Goal: Task Accomplishment & Management: Manage account settings

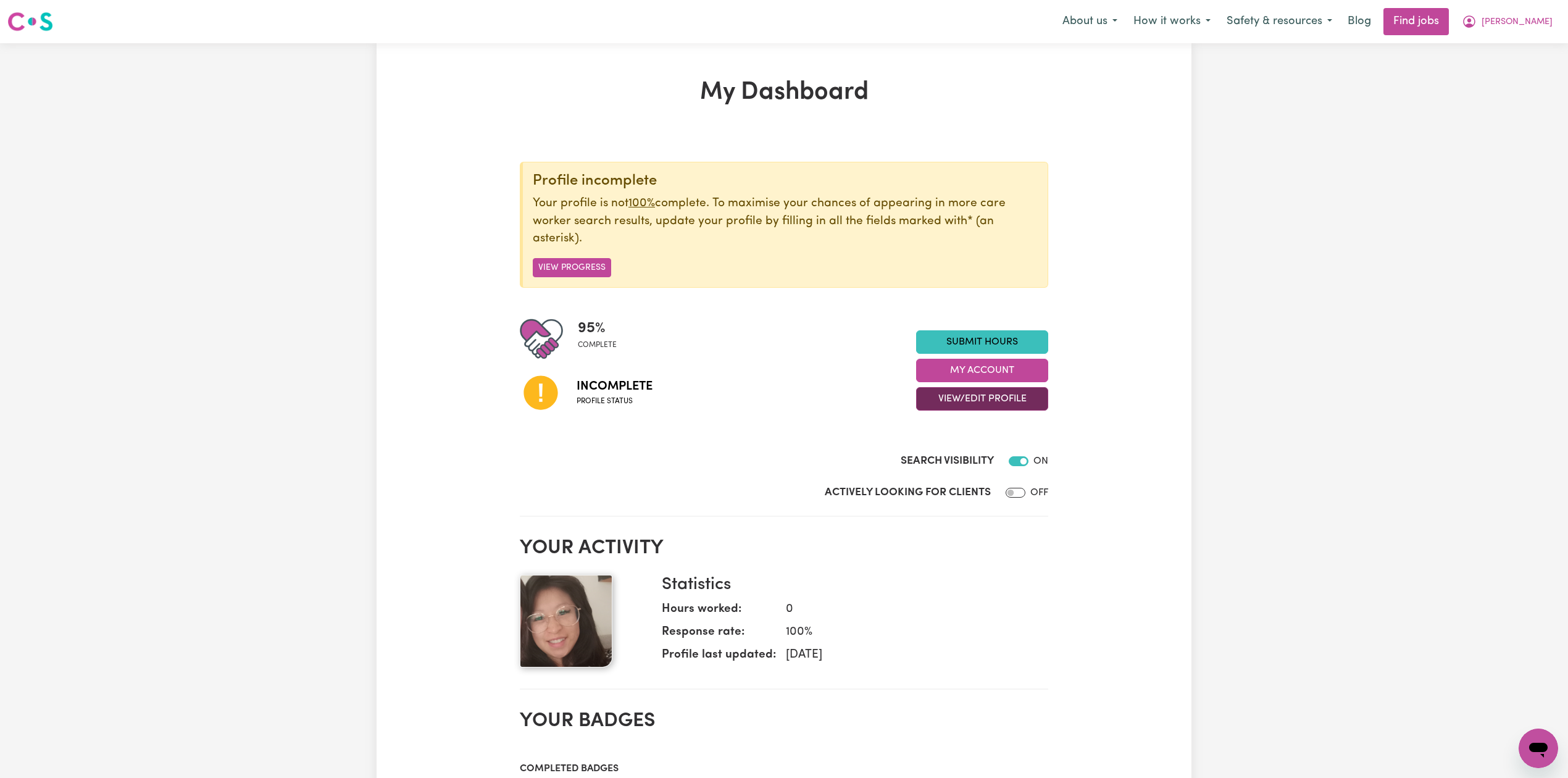
click at [943, 404] on button "View/Edit Profile" at bounding box center [982, 399] width 132 height 24
click at [955, 456] on link "Edit Profile" at bounding box center [974, 456] width 116 height 25
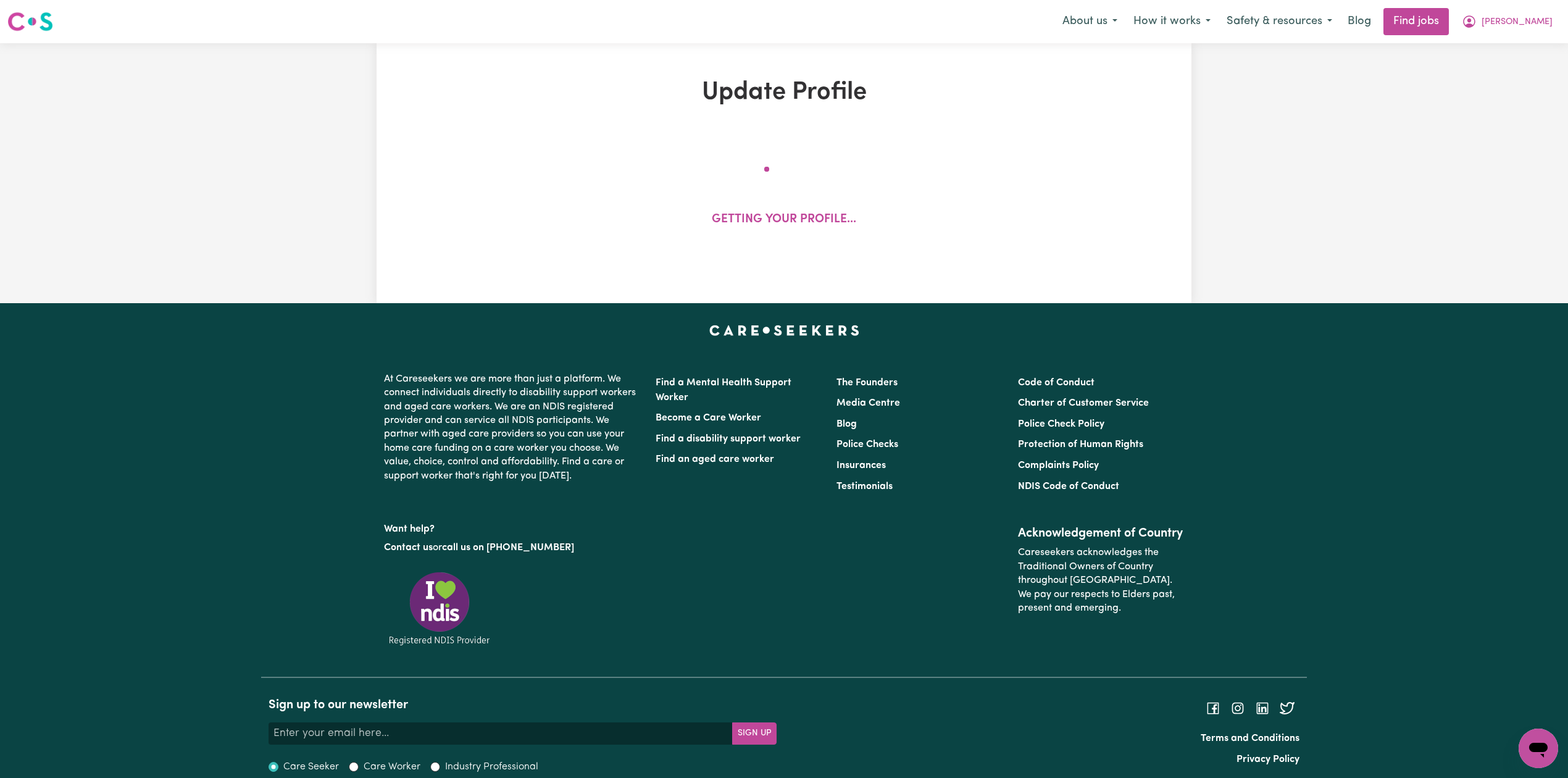
select select "[DEMOGRAPHIC_DATA]"
select select "[DEMOGRAPHIC_DATA] Citizen"
select select "Studying a healthcare related degree or qualification"
select select "55"
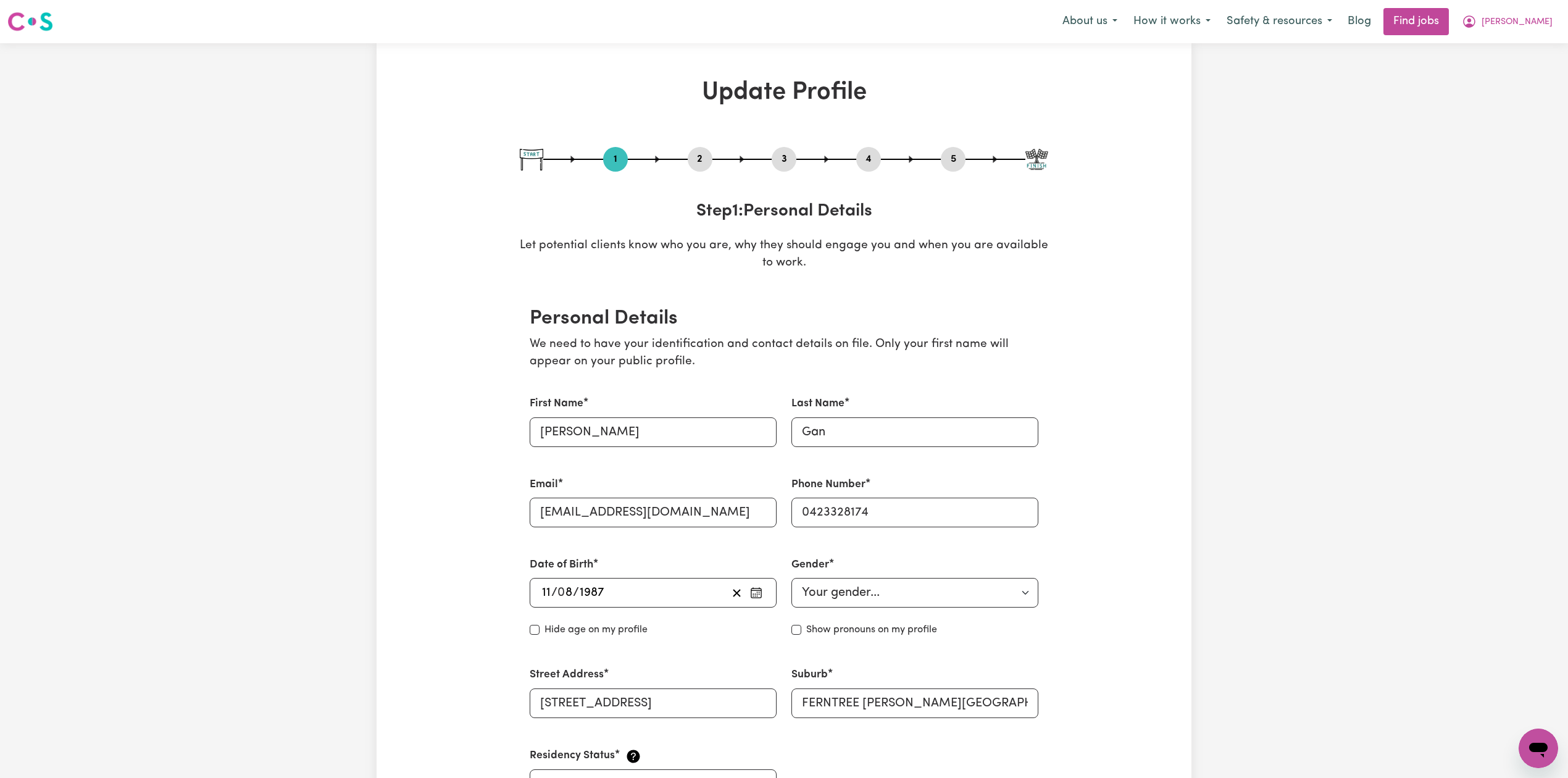
click at [891, 164] on div "1 2 3 4 5" at bounding box center [784, 159] width 529 height 25
click at [865, 158] on button "4" at bounding box center [868, 159] width 25 height 16
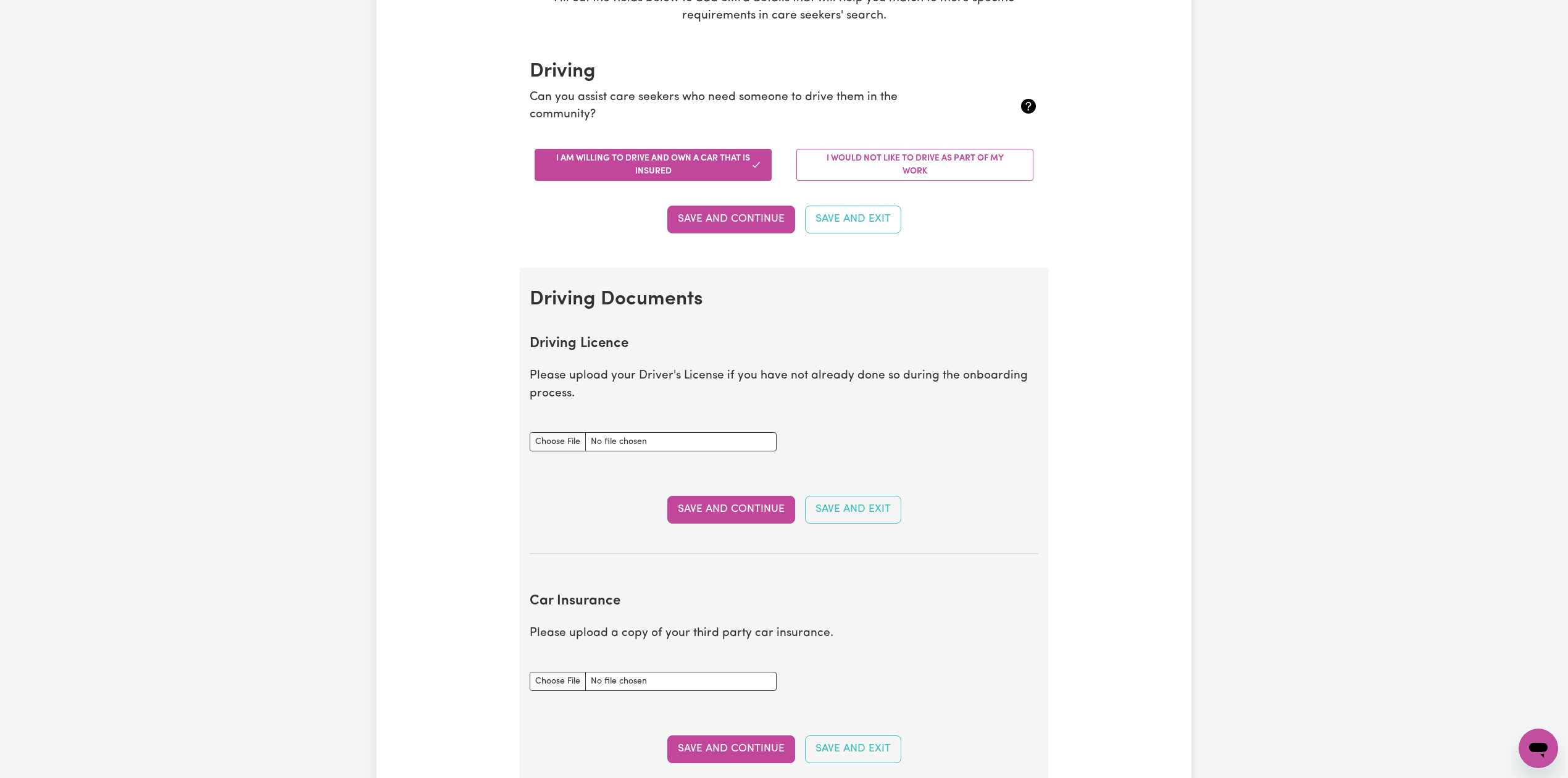
scroll to position [494, 0]
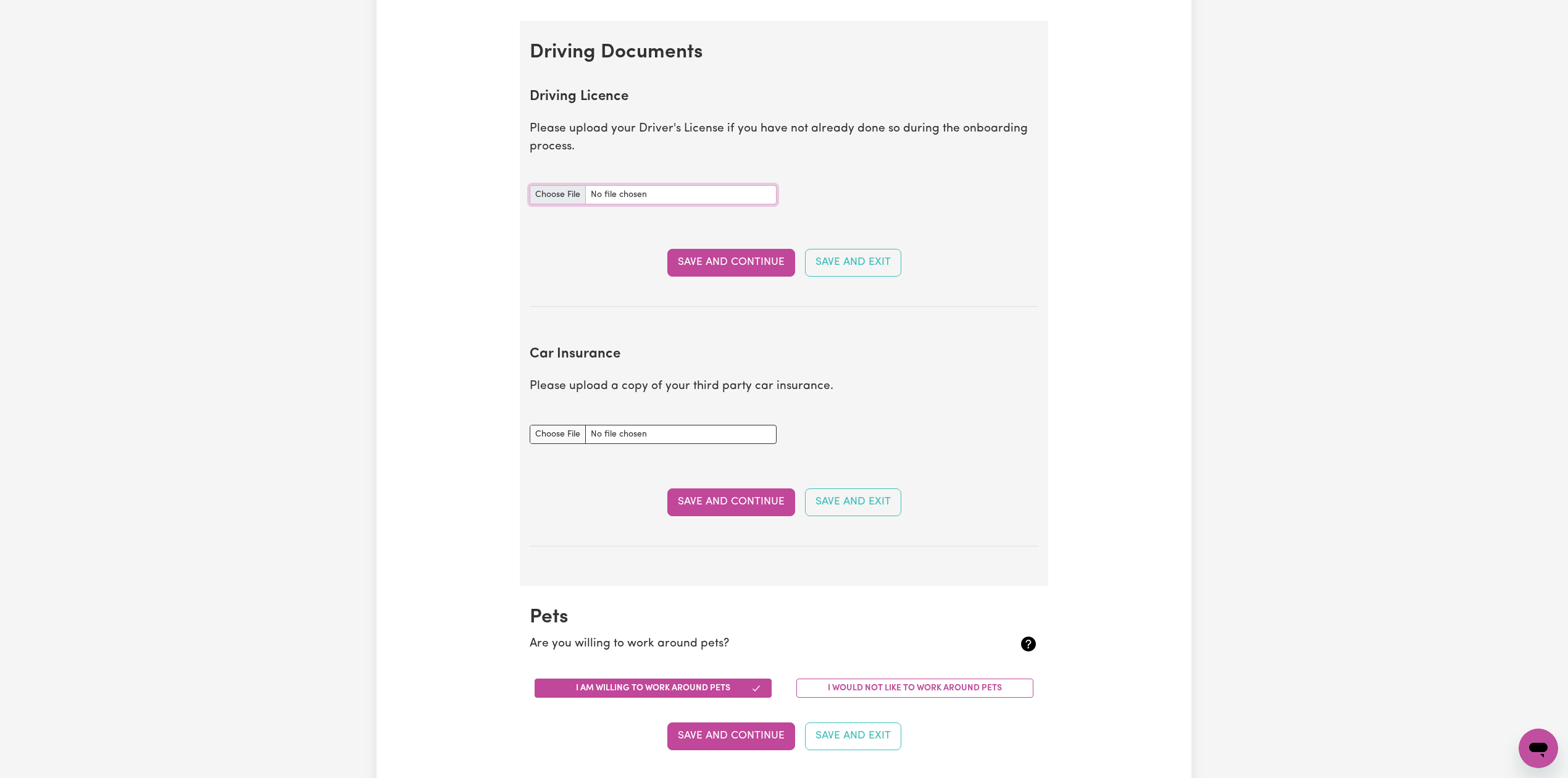
click at [578, 200] on input "Driving Licence document" at bounding box center [653, 195] width 247 height 19
type input "C:\fakepath\[PERSON_NAME] DL.jpg"
click at [569, 438] on input "Car Insurance document" at bounding box center [653, 434] width 247 height 19
type input "C:\fakepath\[PERSON_NAME] TAC 07102026.jpg"
click at [694, 269] on button "Save and Continue" at bounding box center [731, 262] width 128 height 27
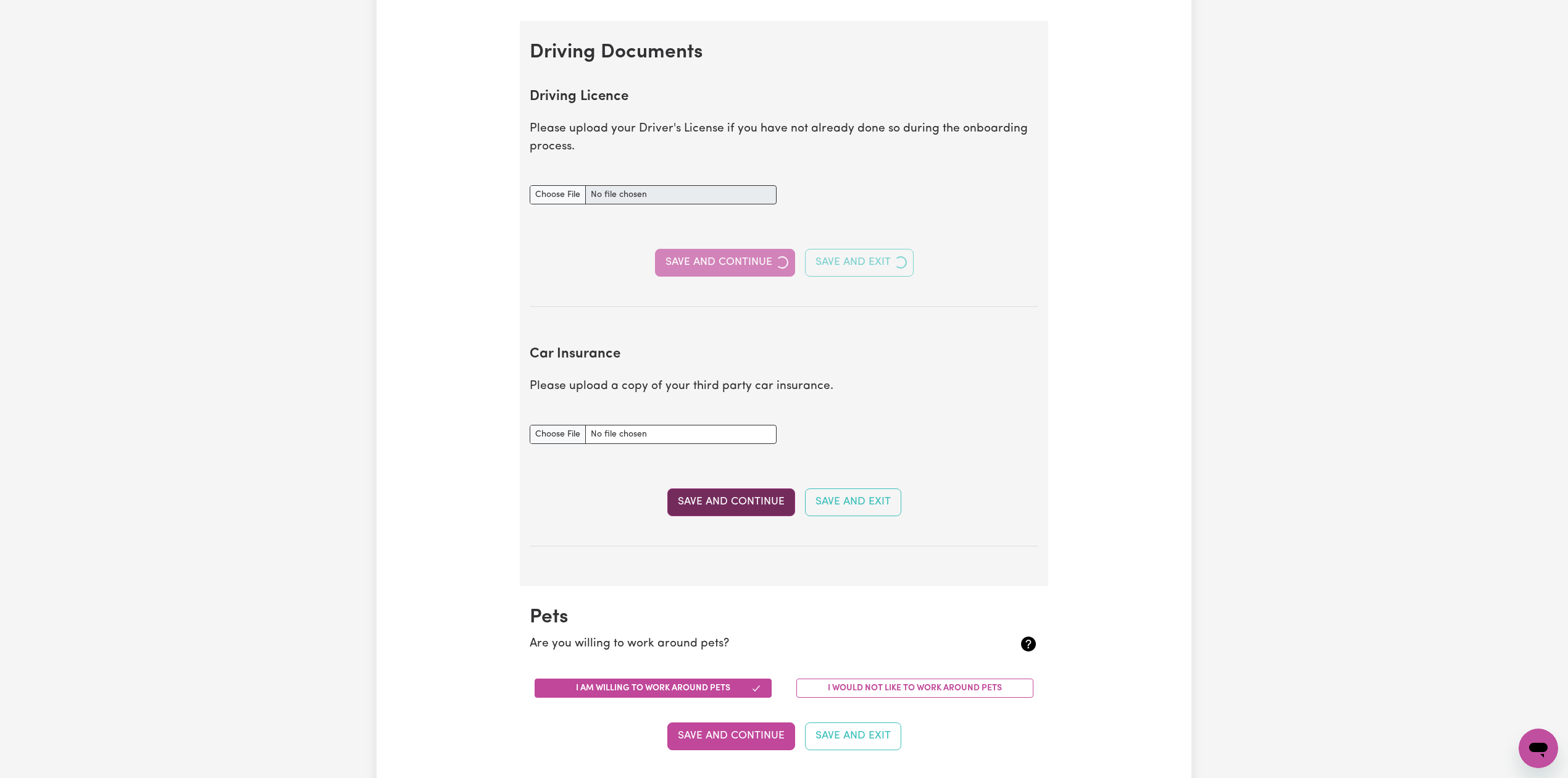
click at [697, 501] on button "Save and Continue" at bounding box center [731, 502] width 128 height 27
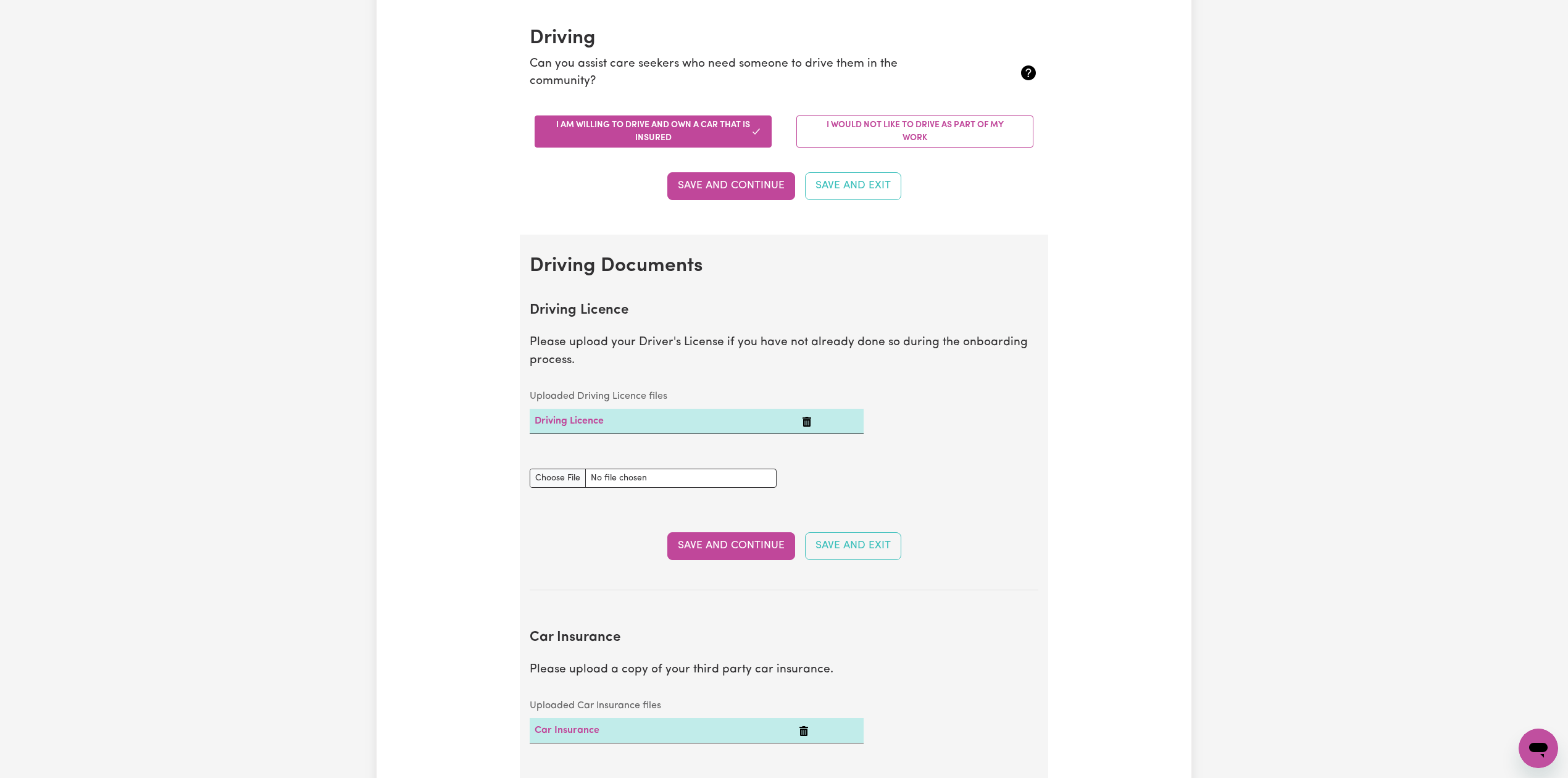
scroll to position [0, 0]
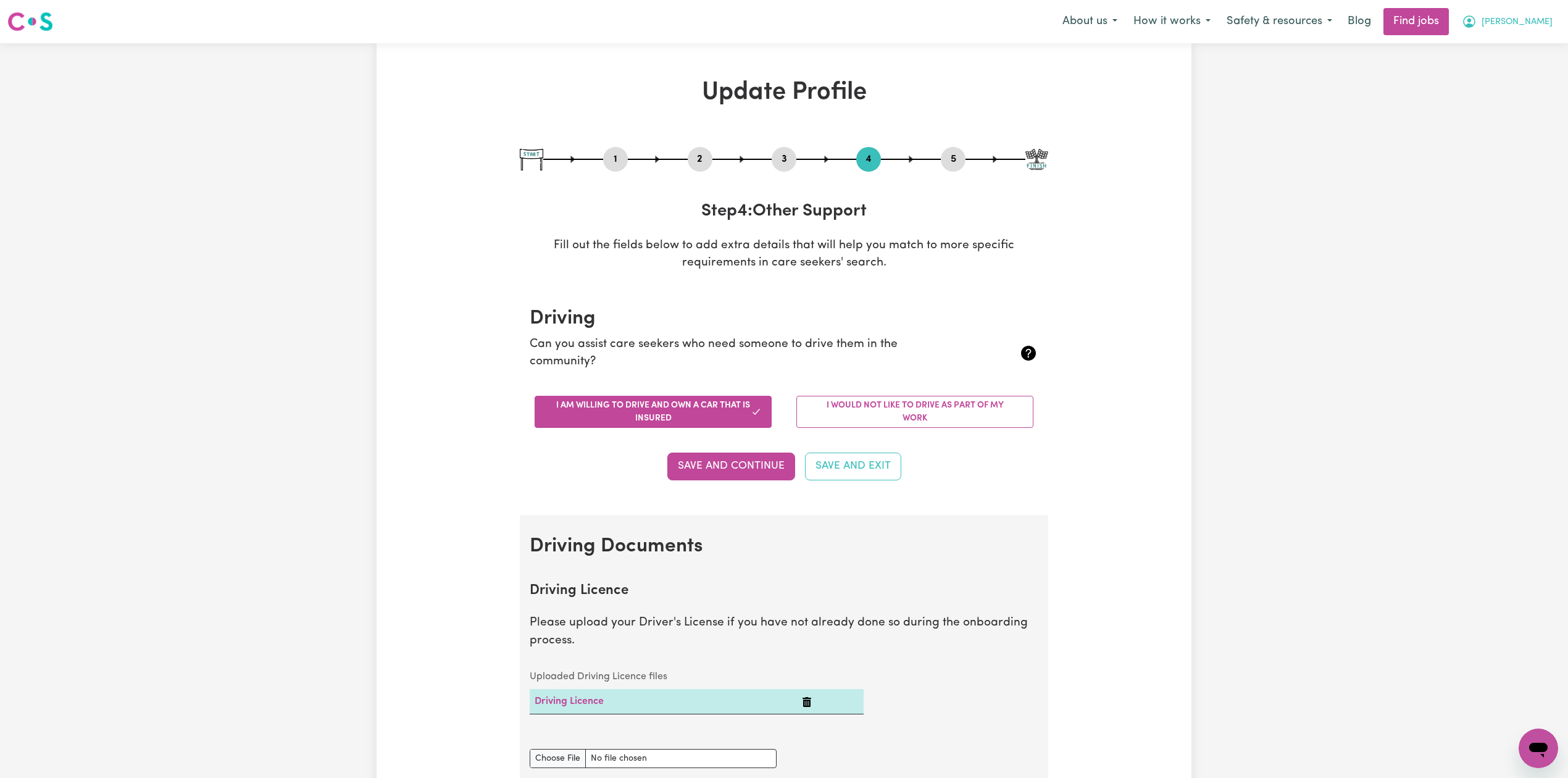
click at [1534, 24] on span "[PERSON_NAME]" at bounding box center [1517, 22] width 71 height 14
click at [1489, 101] on link "Logout" at bounding box center [1511, 95] width 97 height 24
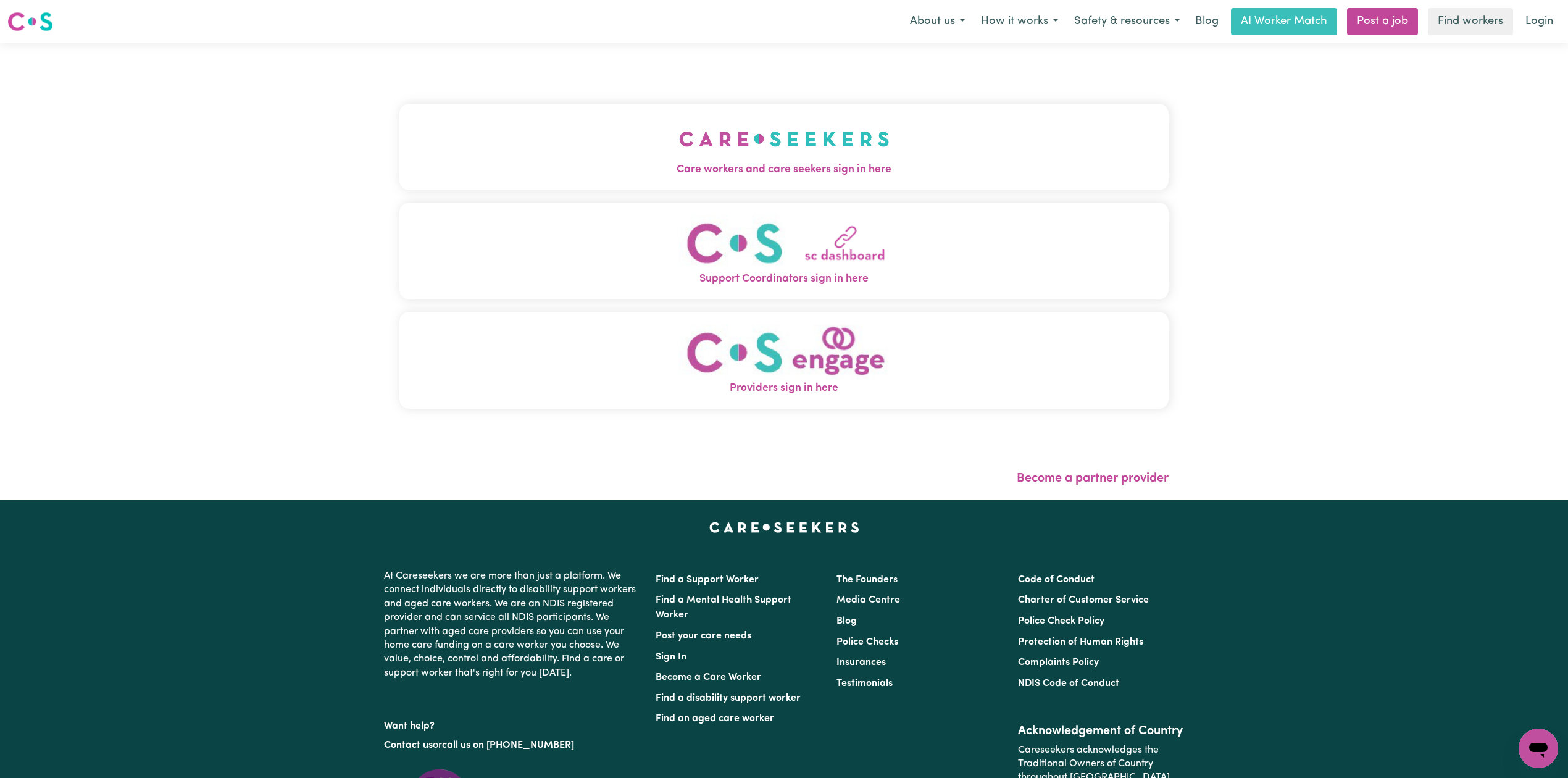
drag, startPoint x: 914, startPoint y: 127, endPoint x: 904, endPoint y: 127, distance: 10.0
click at [913, 127] on div "Care workers and care seekers sign in here Support Coordinators sign in here Pr…" at bounding box center [784, 272] width 784 height 457
drag, startPoint x: 710, startPoint y: 161, endPoint x: 640, endPoint y: 176, distance: 71.6
click at [703, 163] on span "Care workers and care seekers sign in here" at bounding box center [784, 170] width 769 height 16
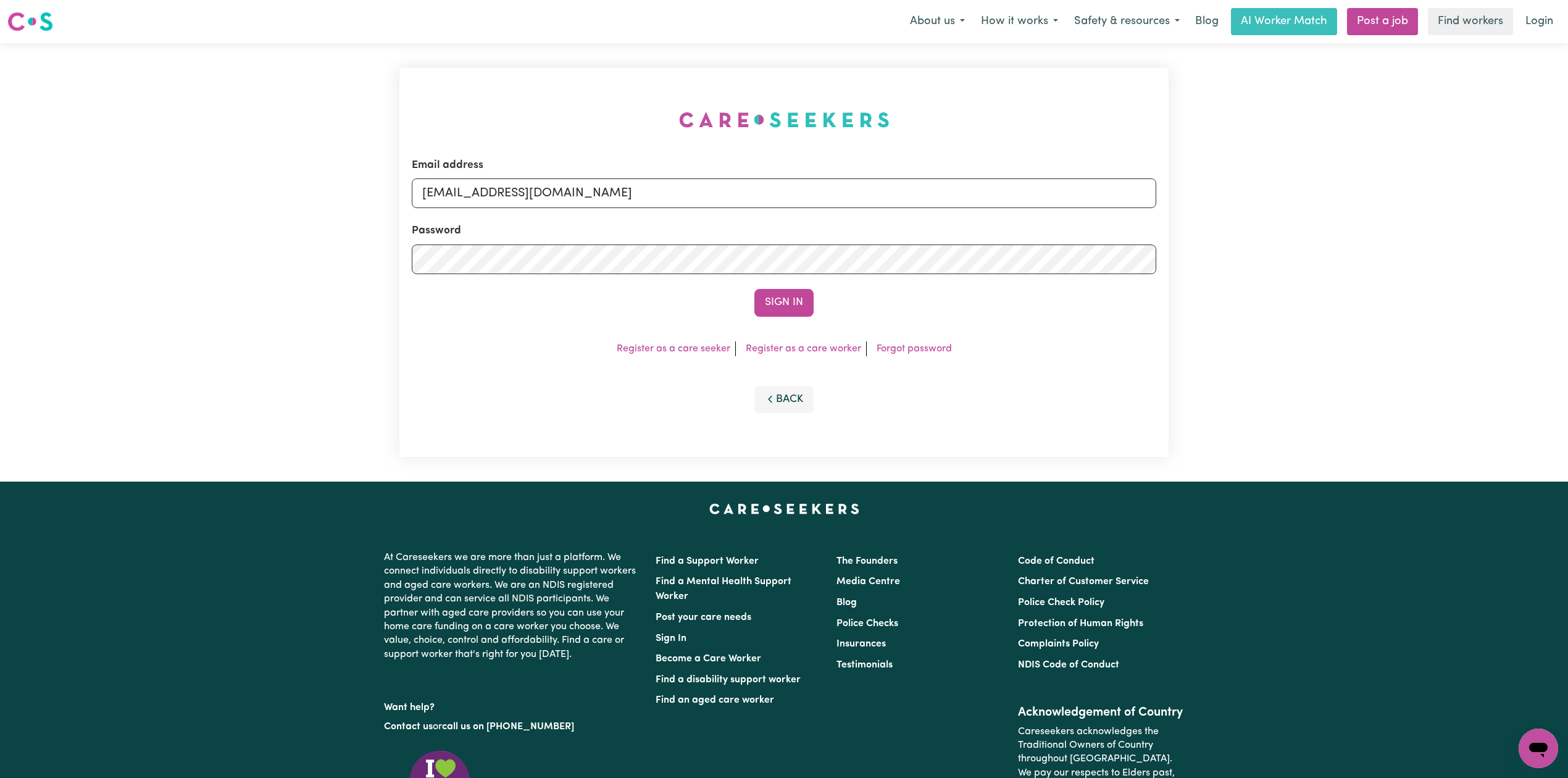
click at [618, 215] on form "Email address [EMAIL_ADDRESS][DOMAIN_NAME] Password Sign In" at bounding box center [784, 237] width 744 height 159
drag, startPoint x: 573, startPoint y: 194, endPoint x: 558, endPoint y: 207, distance: 19.8
click at [571, 194] on input "[EMAIL_ADDRESS][DOMAIN_NAME]" at bounding box center [784, 193] width 744 height 30
drag, startPoint x: 485, startPoint y: 191, endPoint x: 865, endPoint y: 222, distance: 381.3
click at [865, 222] on form "Email address Superuser~[EMAIL_ADDRESS][DOMAIN_NAME] Password Sign In" at bounding box center [784, 237] width 744 height 159
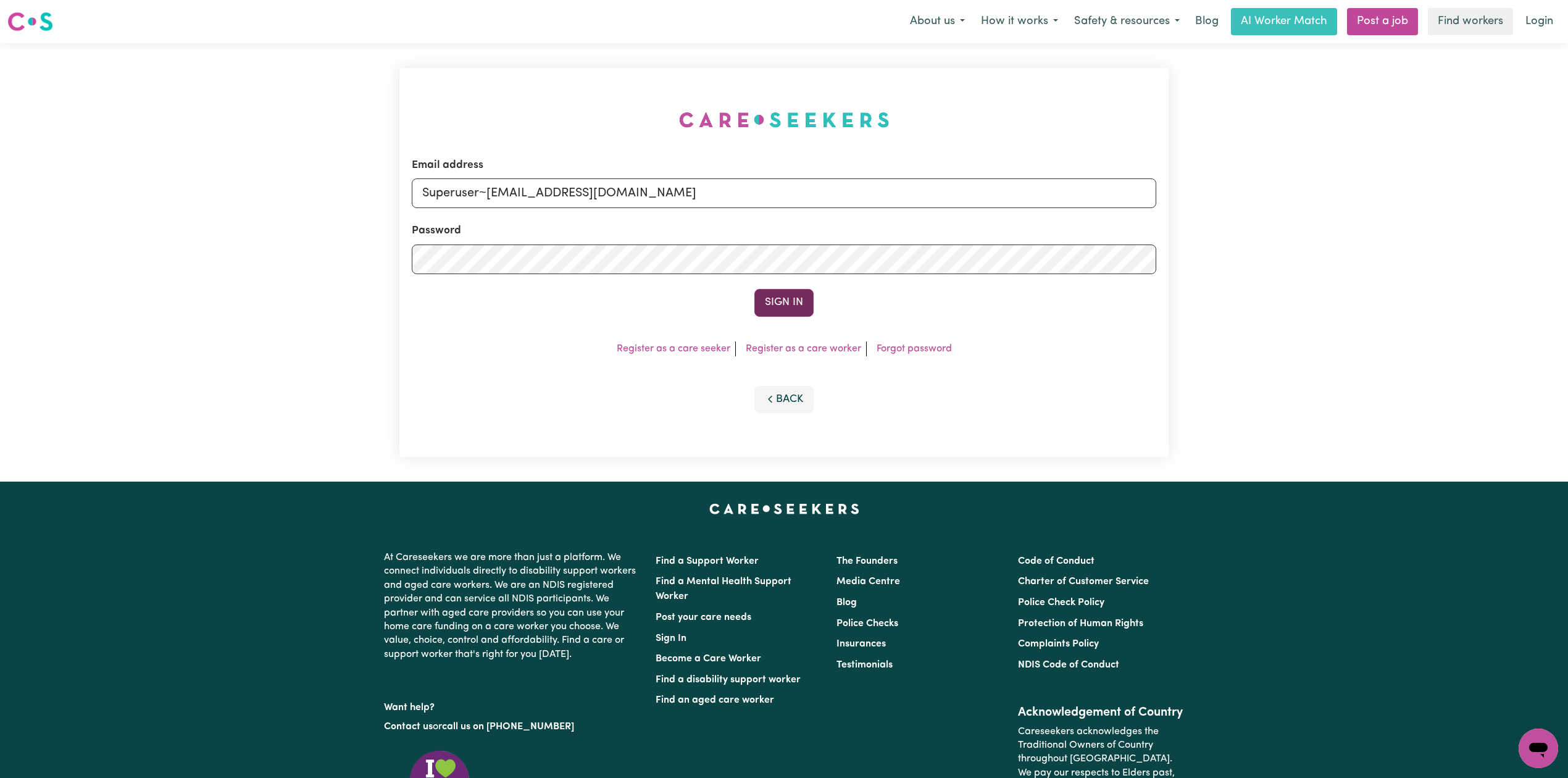
type input "Superuser~[EMAIL_ADDRESS][DOMAIN_NAME]"
click at [792, 308] on button "Sign In" at bounding box center [784, 302] width 59 height 27
